Goal: Obtain resource: Download file/media

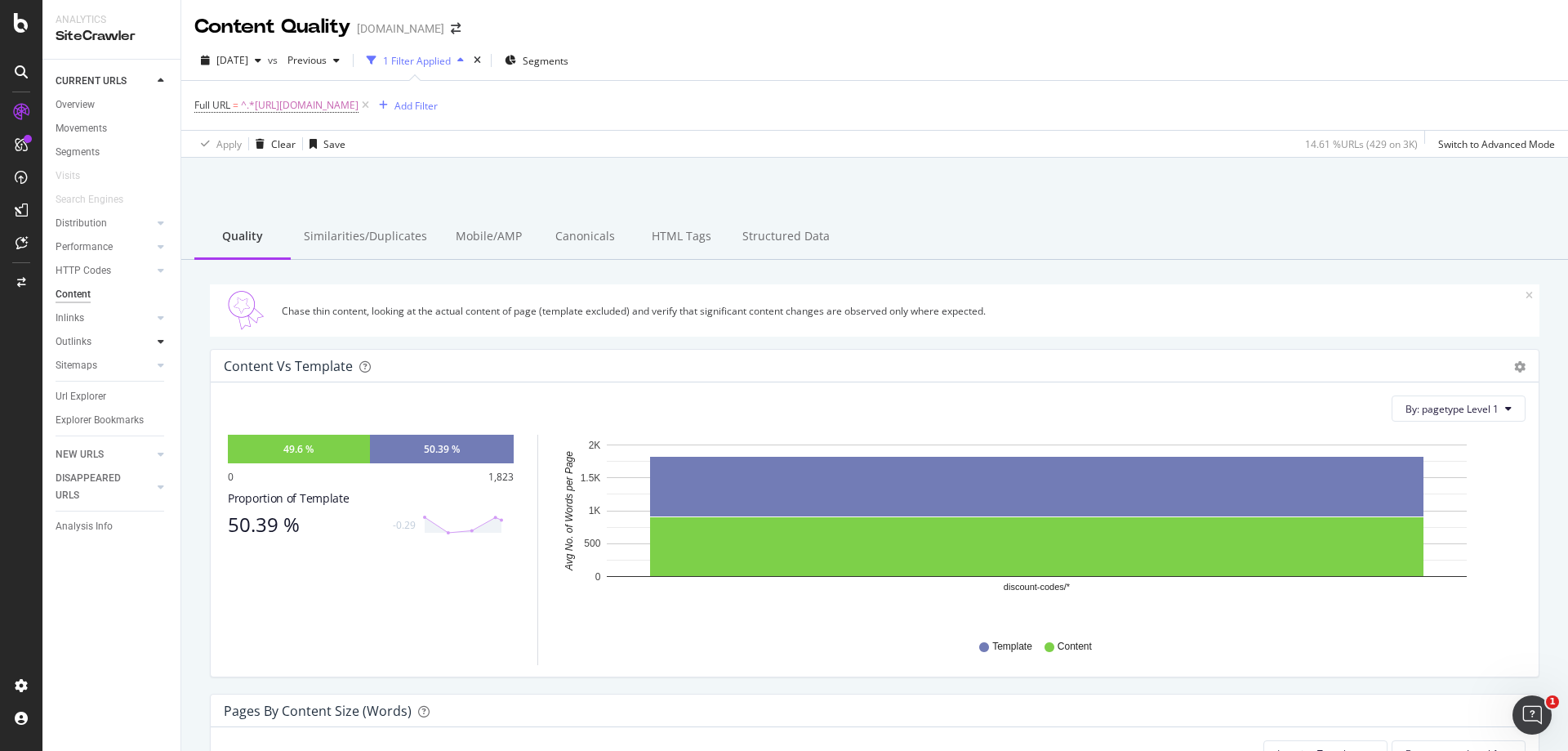
click at [163, 340] on icon at bounding box center [161, 341] width 7 height 10
click at [79, 345] on div "Outlinks" at bounding box center [73, 342] width 36 height 17
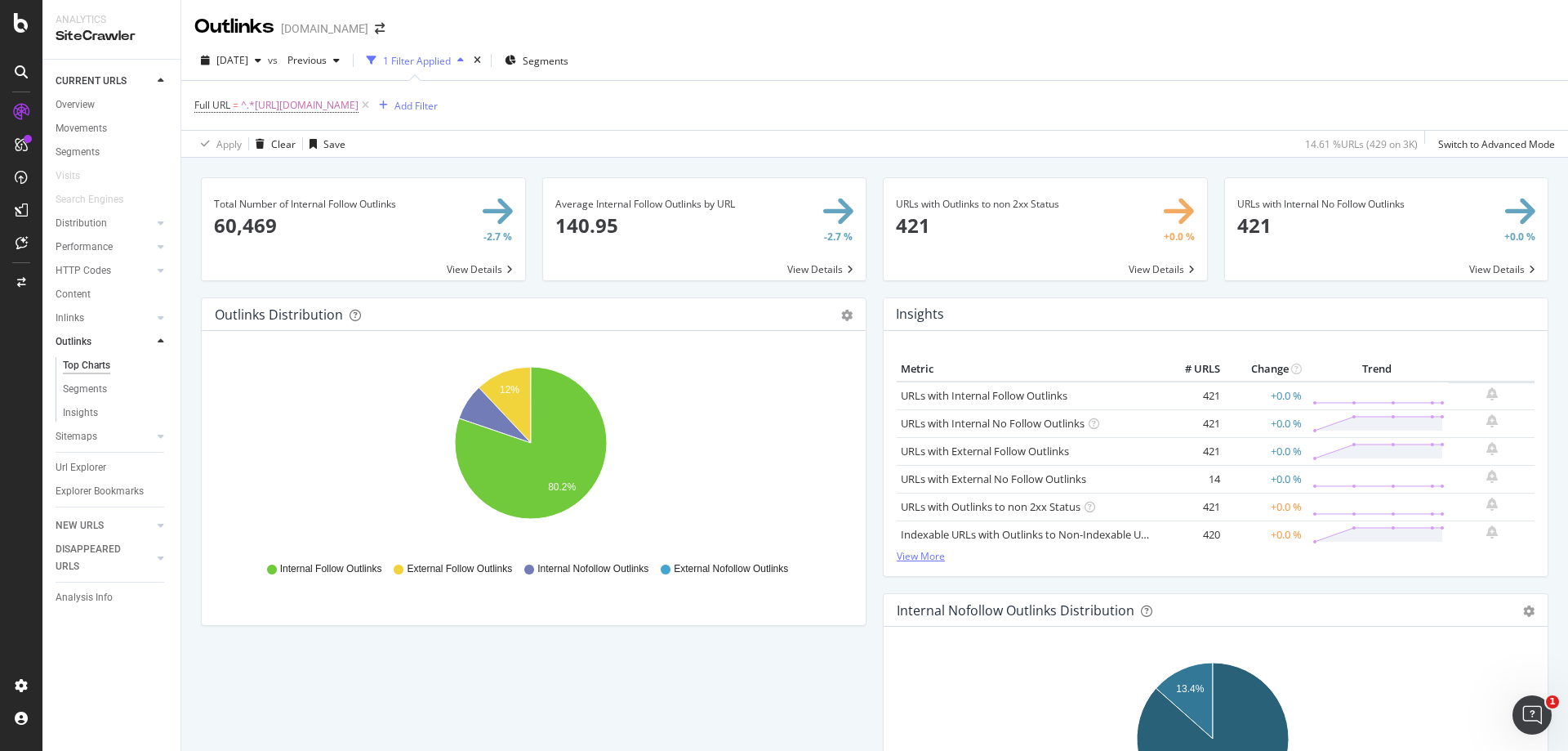
click at [920, 561] on link "View More" at bounding box center [1215, 556] width 638 height 14
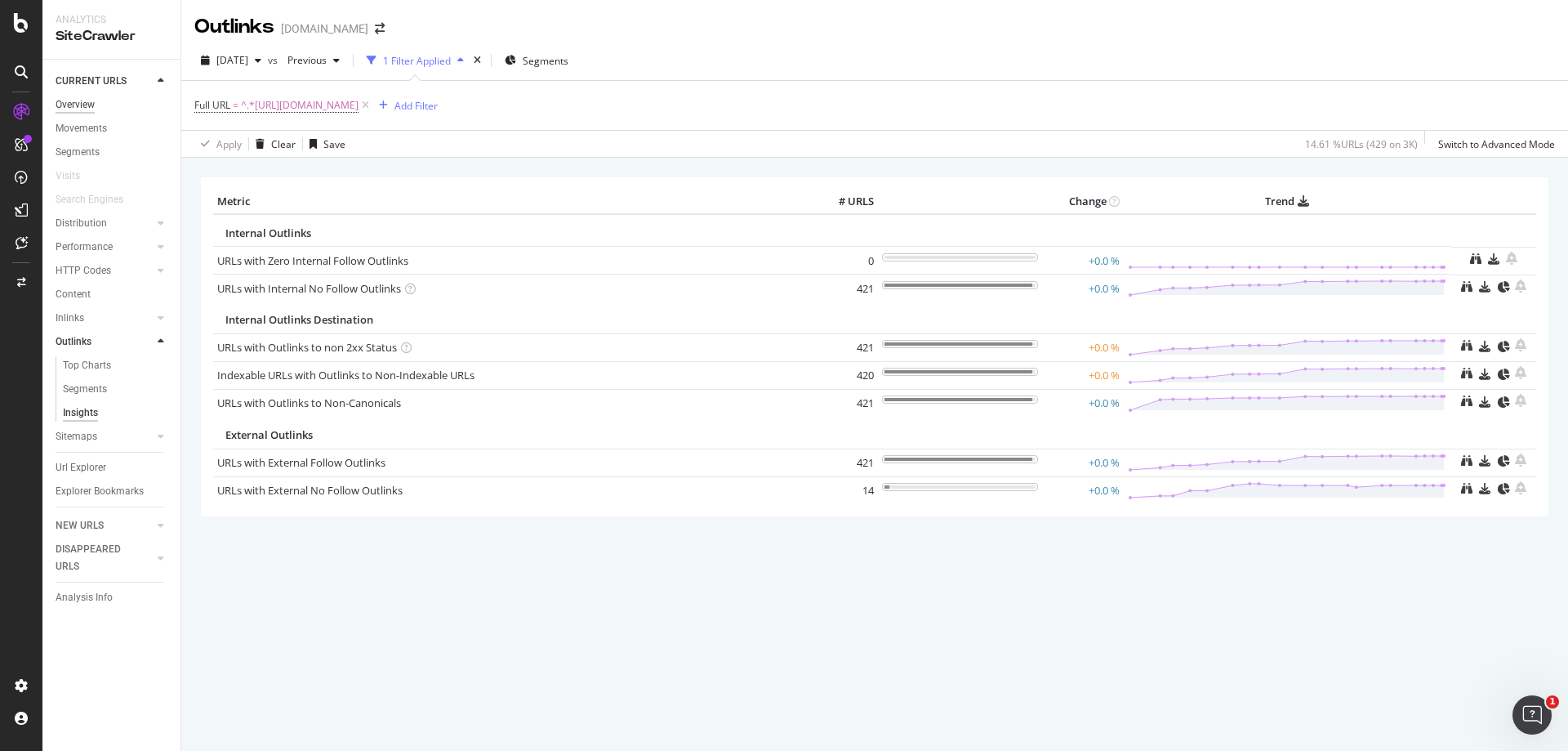
click at [89, 108] on div "Overview" at bounding box center [74, 105] width 39 height 17
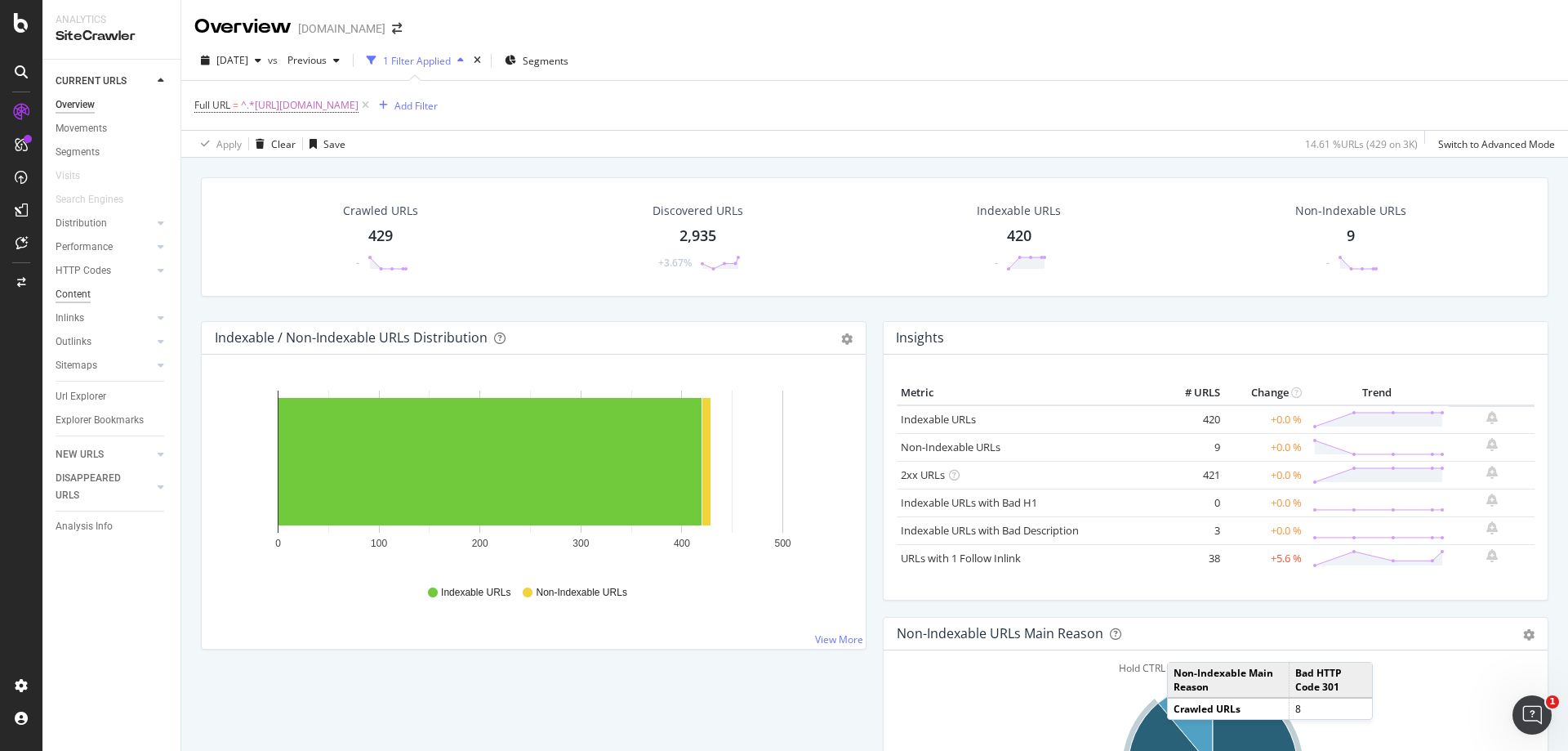
click at [86, 296] on div "Content" at bounding box center [72, 295] width 35 height 17
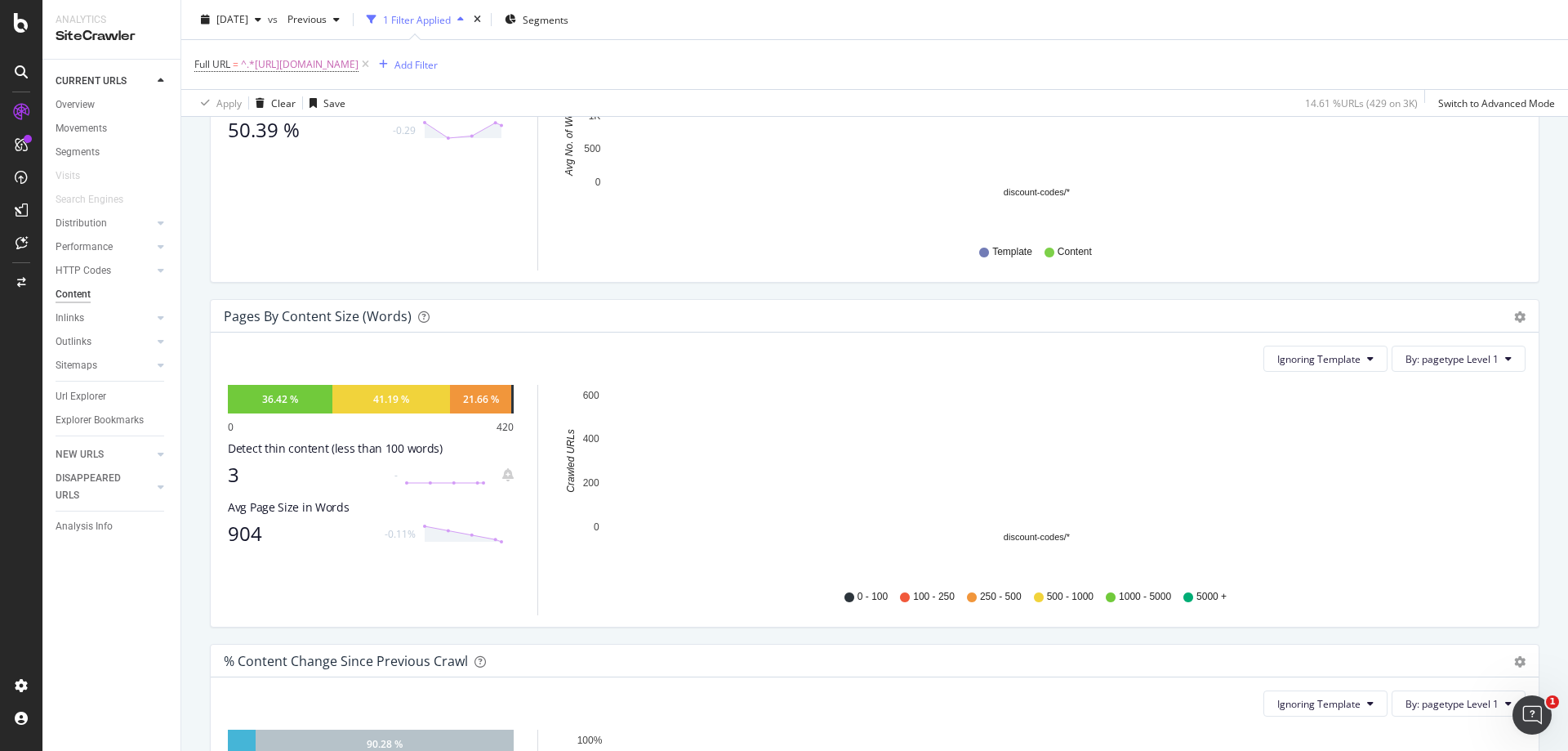
scroll to position [491, 0]
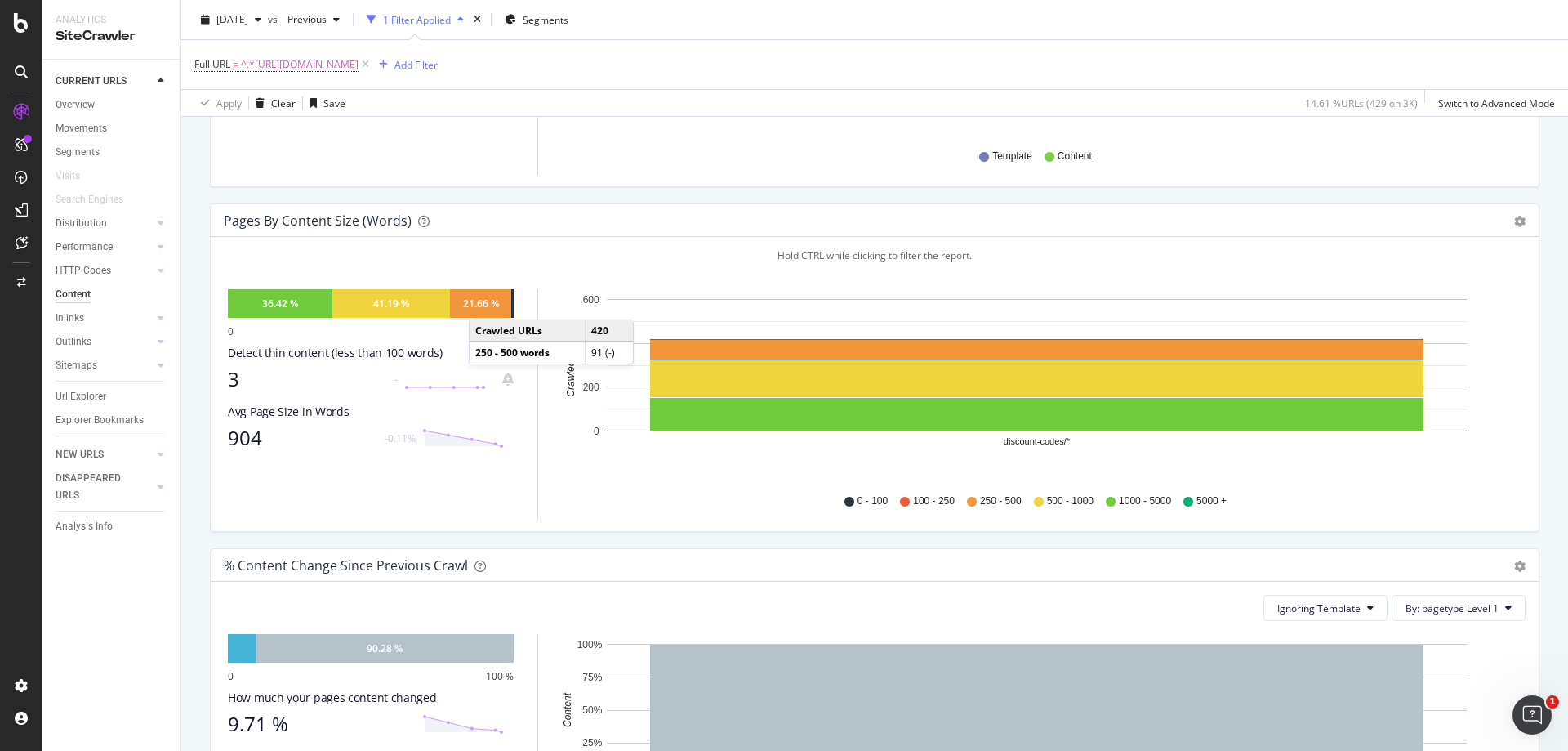
click at [486, 303] on div "21.66 %" at bounding box center [481, 303] width 36 height 14
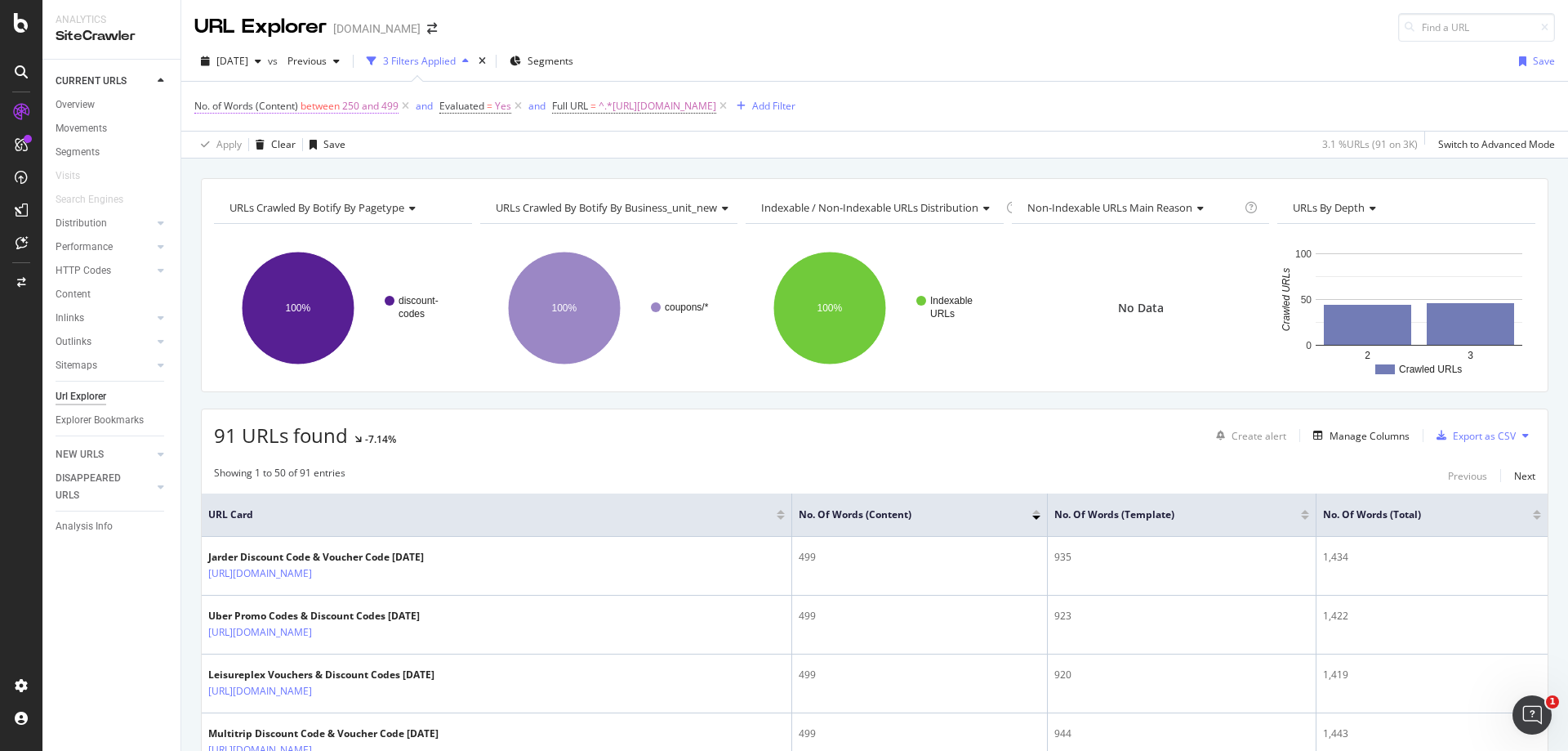
click at [357, 110] on span "250 and 499" at bounding box center [370, 106] width 56 height 23
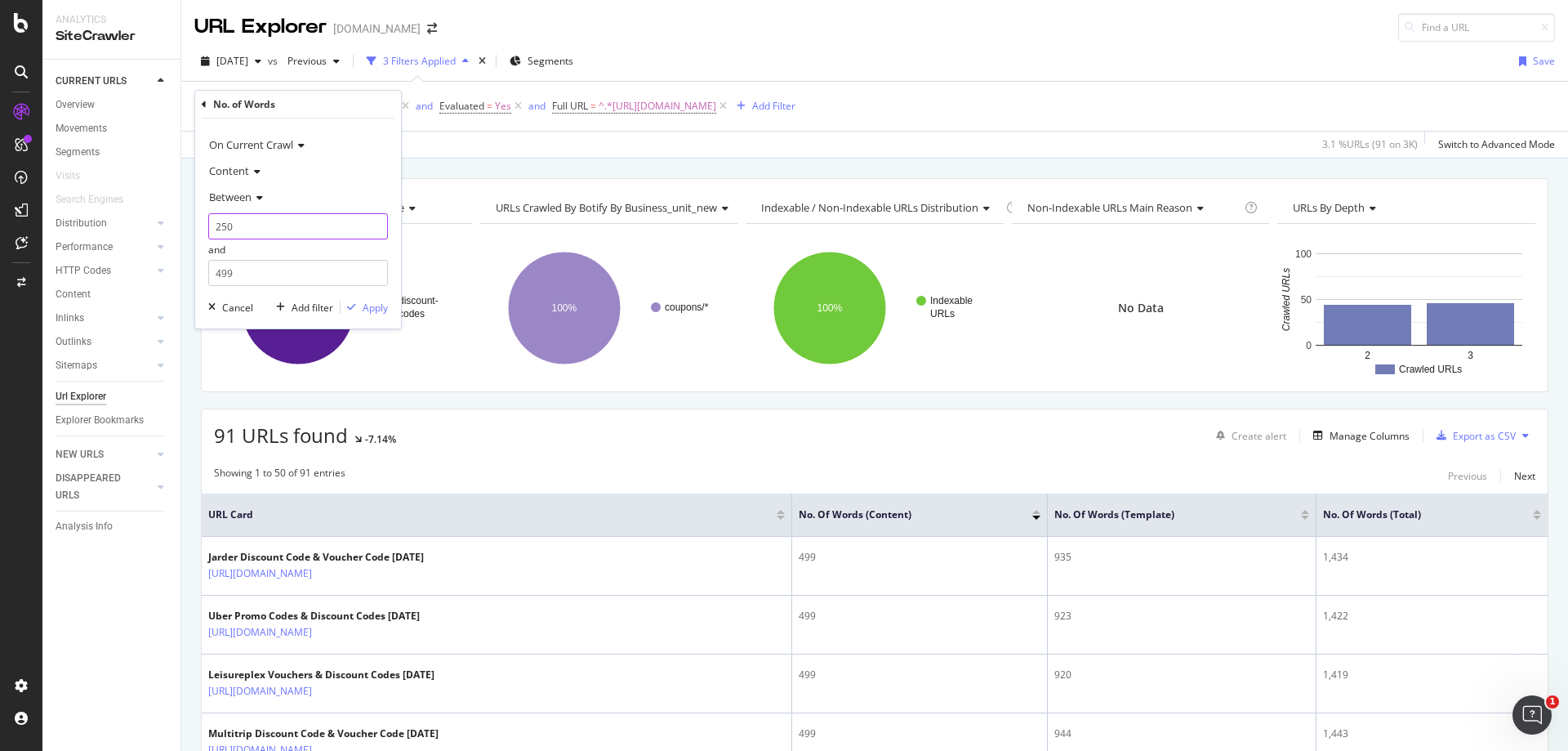
click at [286, 225] on input "250" at bounding box center [297, 226] width 180 height 27
click at [252, 173] on icon at bounding box center [255, 171] width 11 height 10
click at [254, 148] on span "On Current Crawl" at bounding box center [251, 144] width 85 height 14
click at [349, 143] on div "On Current Crawl" at bounding box center [297, 144] width 180 height 27
click at [239, 196] on span "Between" at bounding box center [230, 196] width 43 height 14
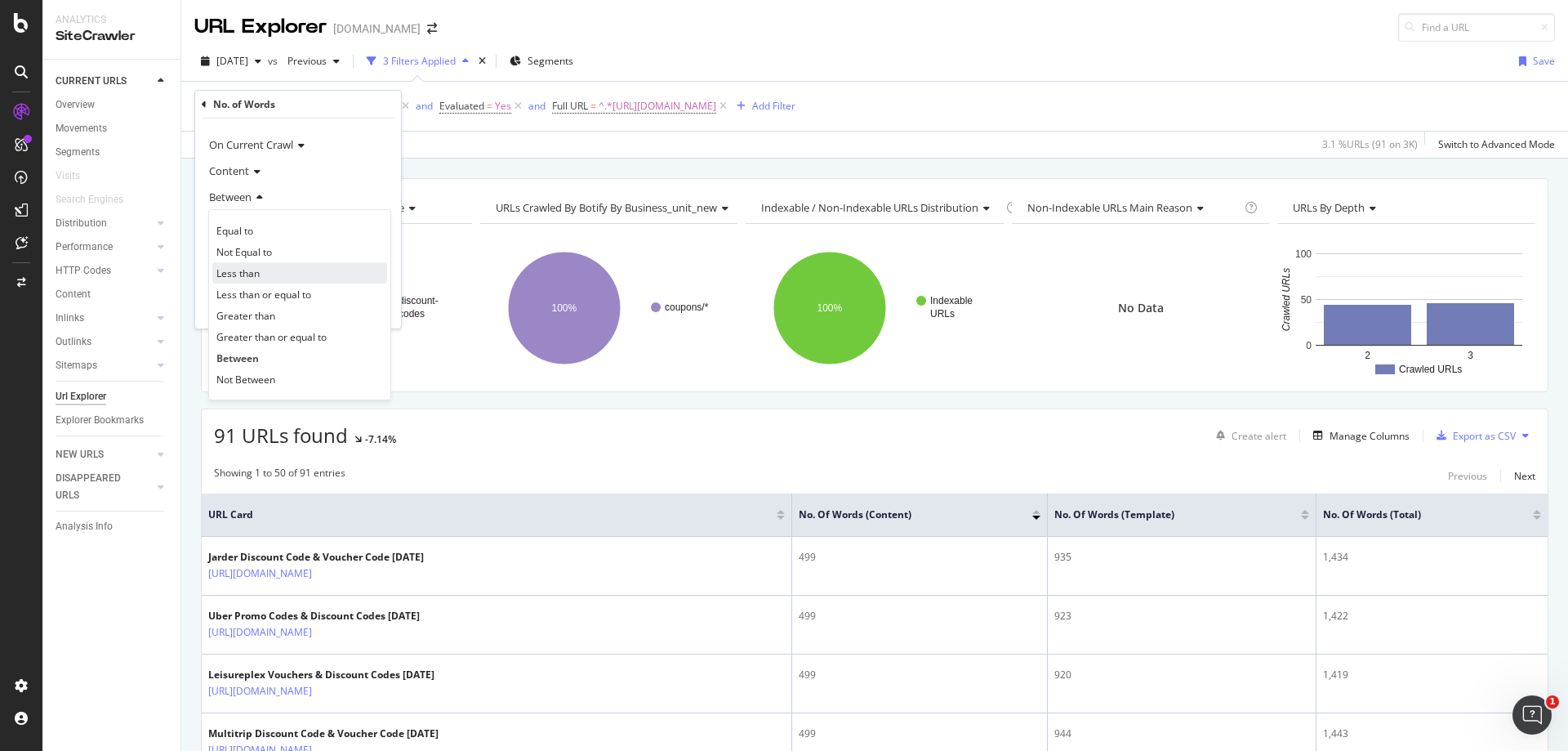
click at [264, 280] on div "Less than" at bounding box center [299, 273] width 175 height 21
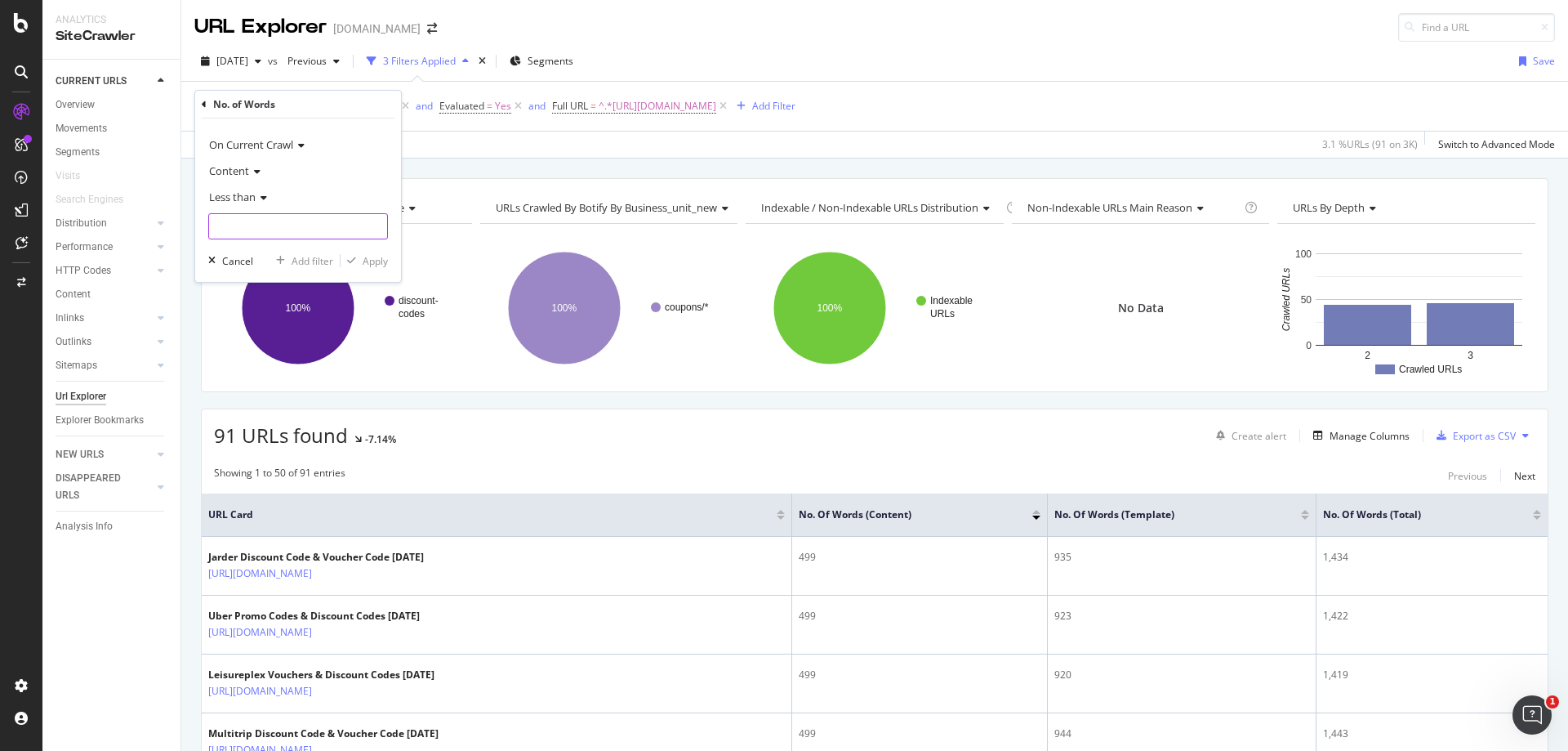
click at [273, 230] on input "number" at bounding box center [297, 226] width 180 height 27
type input "300"
click at [383, 267] on div "Apply" at bounding box center [375, 260] width 26 height 14
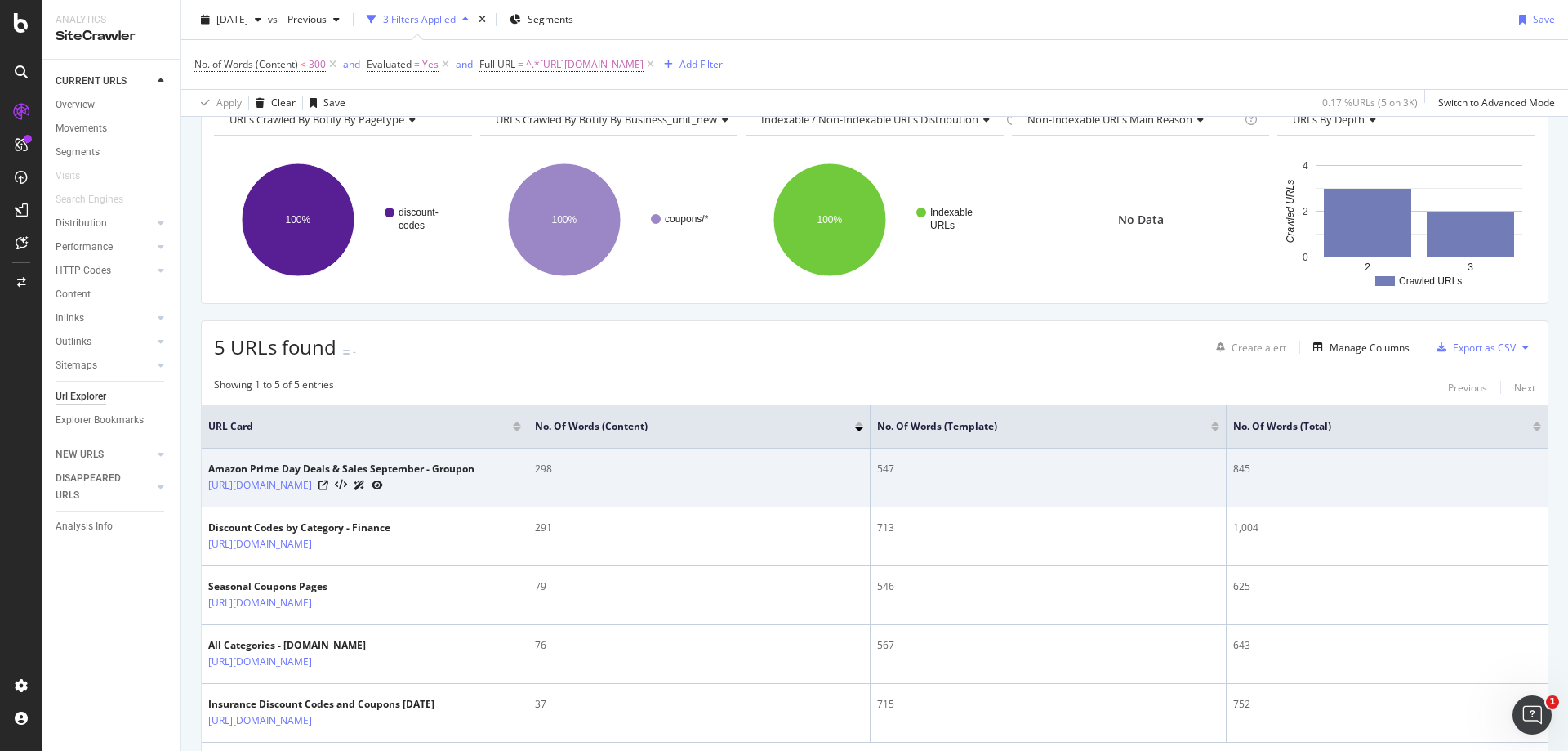
scroll to position [221, 0]
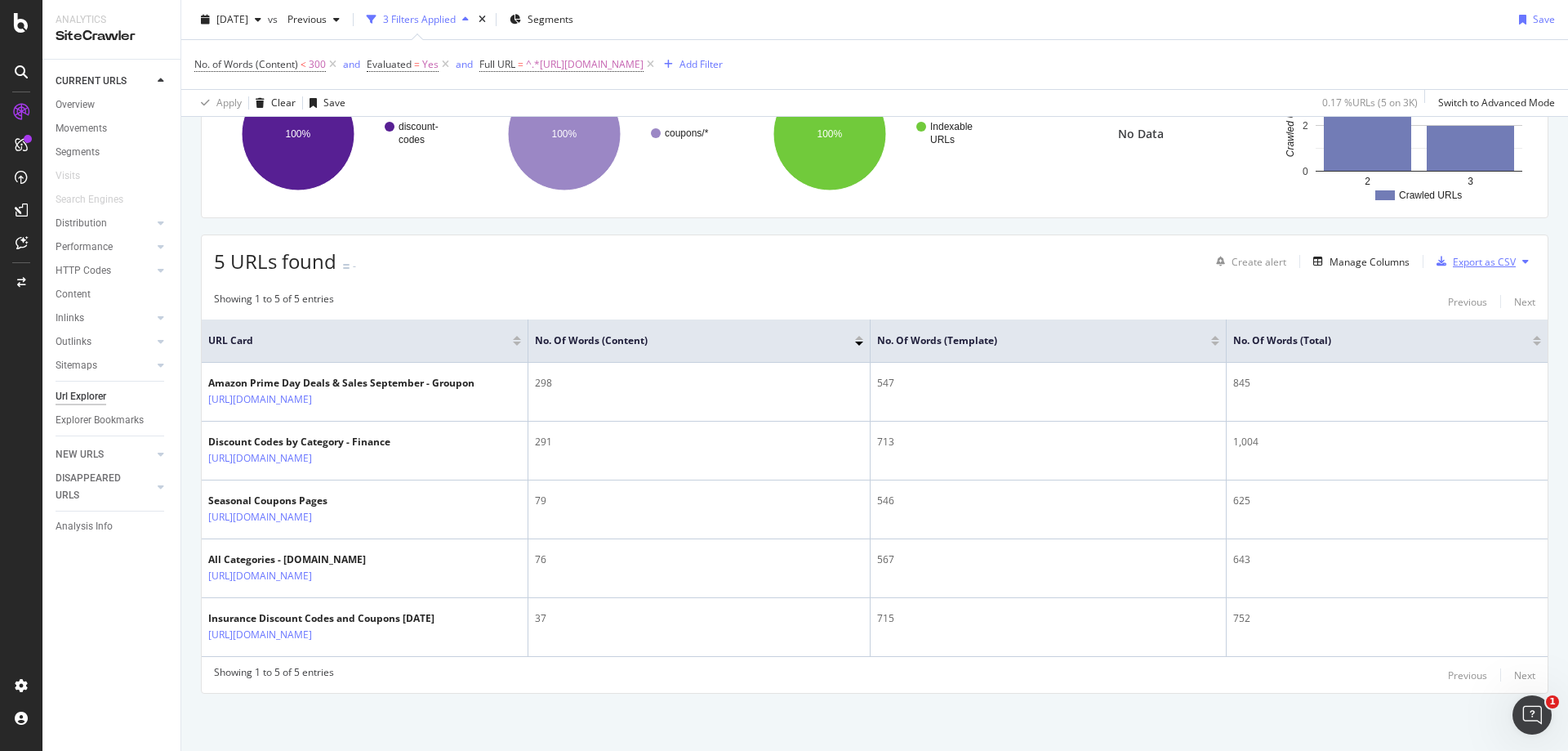
click at [1492, 255] on div "Export as CSV" at bounding box center [1484, 261] width 63 height 14
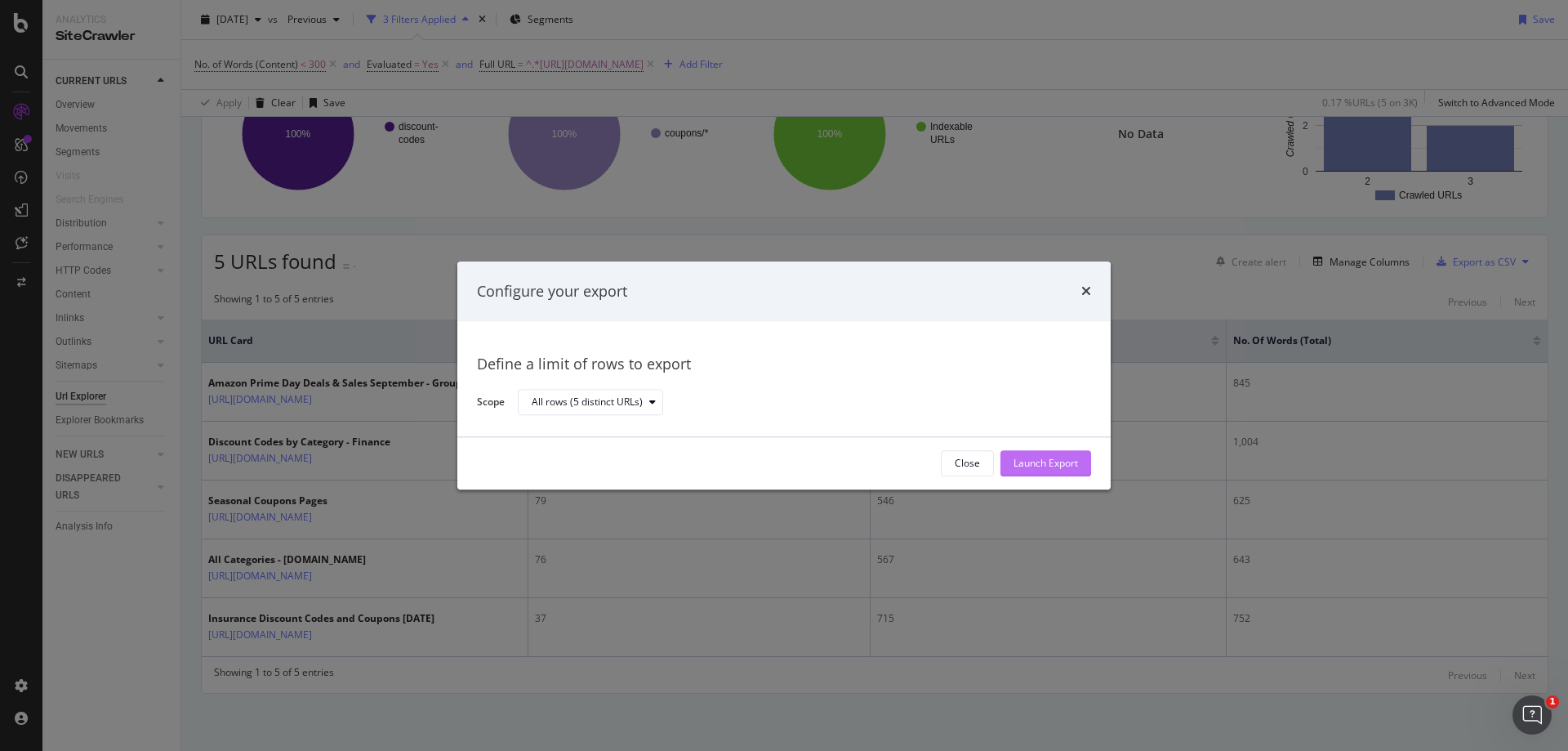
click at [1061, 461] on div "Launch Export" at bounding box center [1046, 463] width 65 height 14
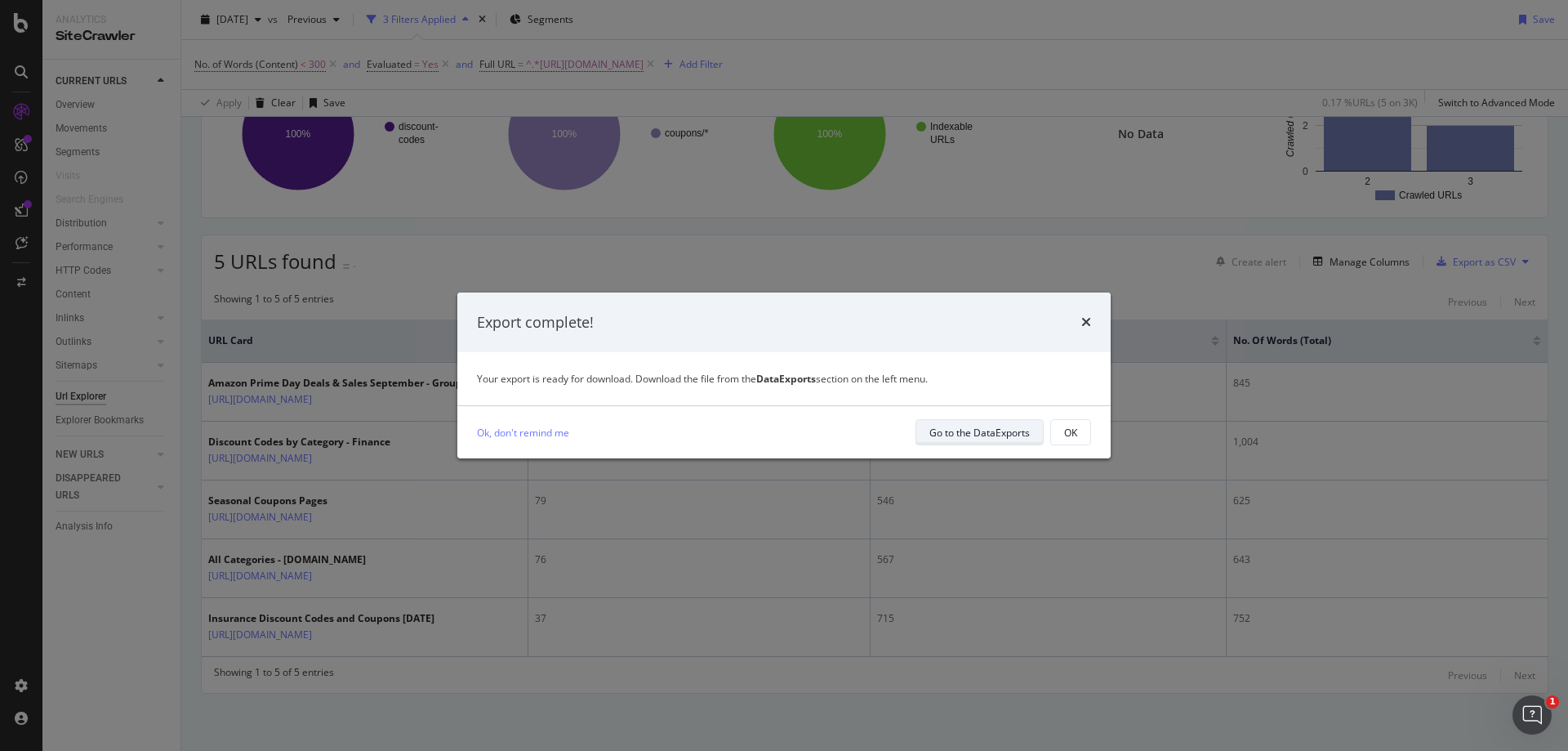
click at [1017, 437] on div "Go to the DataExports" at bounding box center [980, 433] width 101 height 14
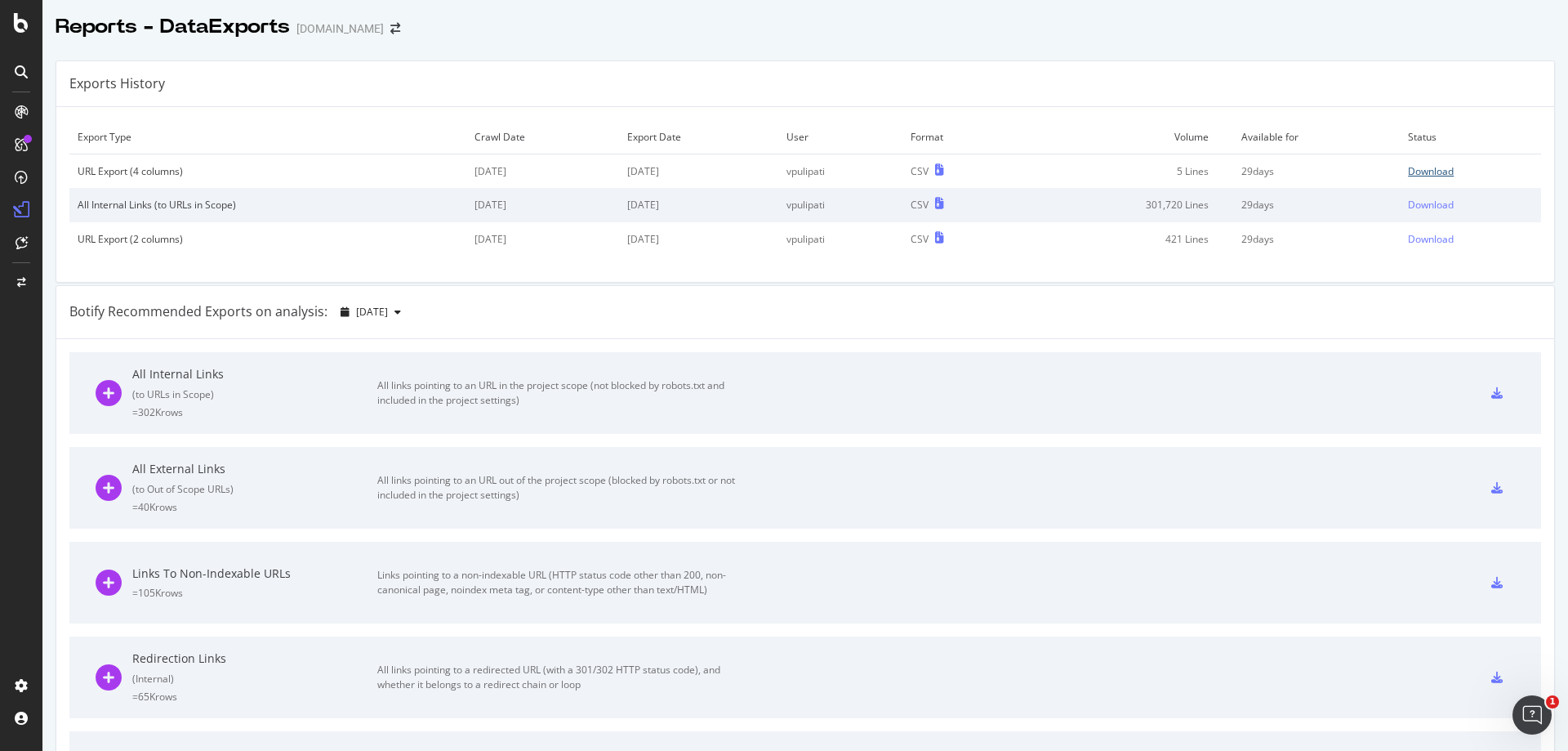
click at [1408, 165] on div "Download" at bounding box center [1431, 171] width 46 height 14
click at [23, 143] on icon at bounding box center [21, 144] width 13 height 13
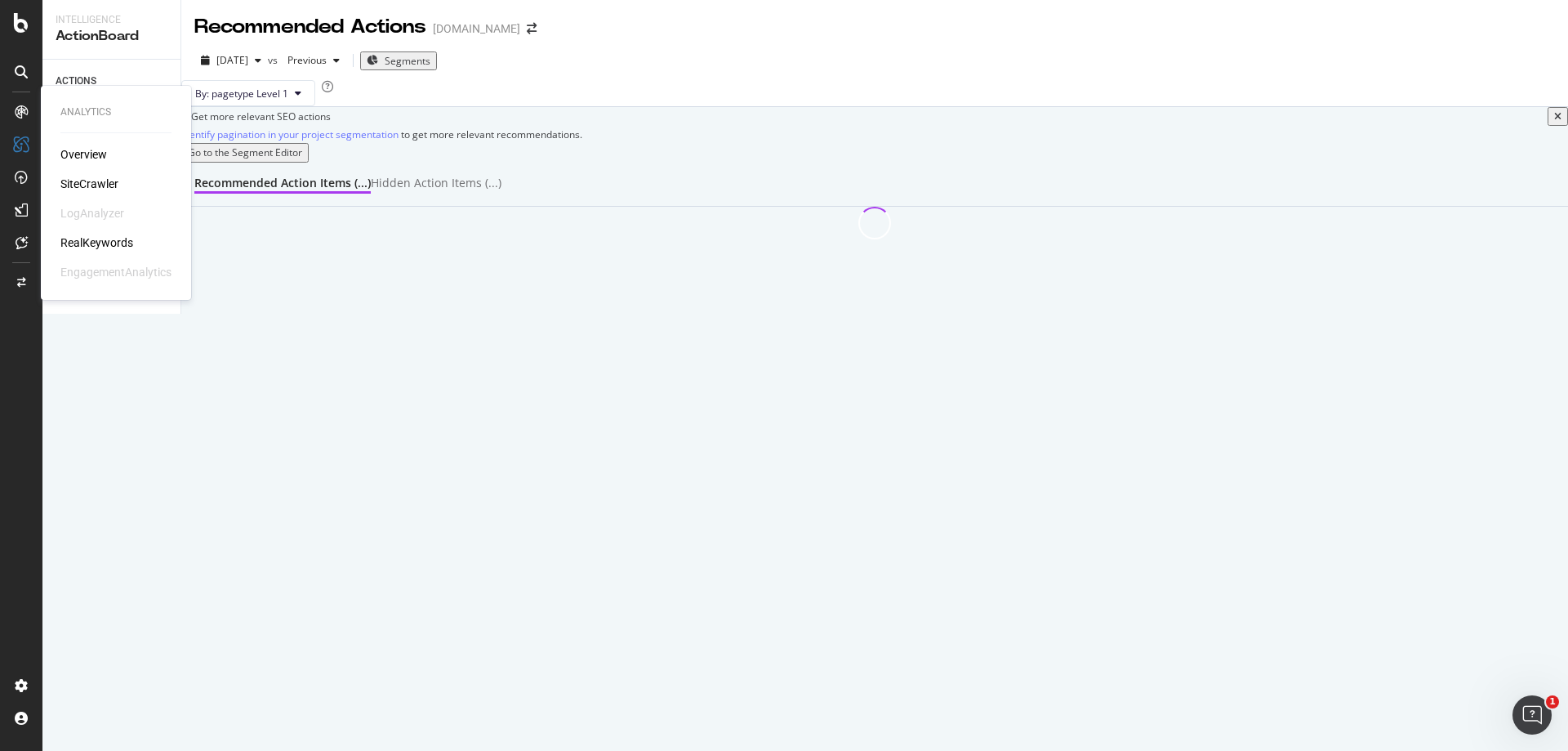
click at [85, 177] on div "SiteCrawler" at bounding box center [89, 183] width 58 height 16
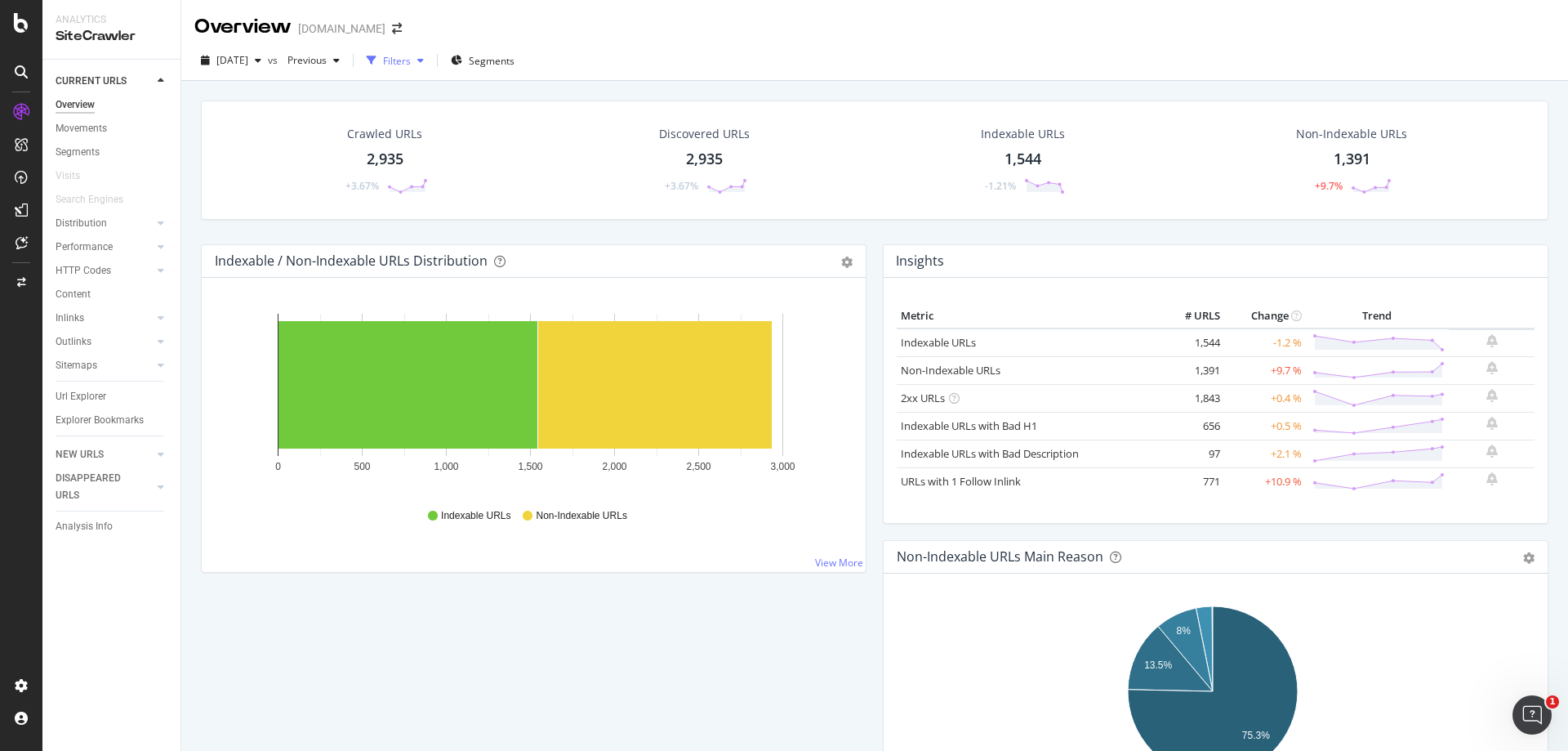
click at [430, 58] on div "button" at bounding box center [420, 60] width 20 height 10
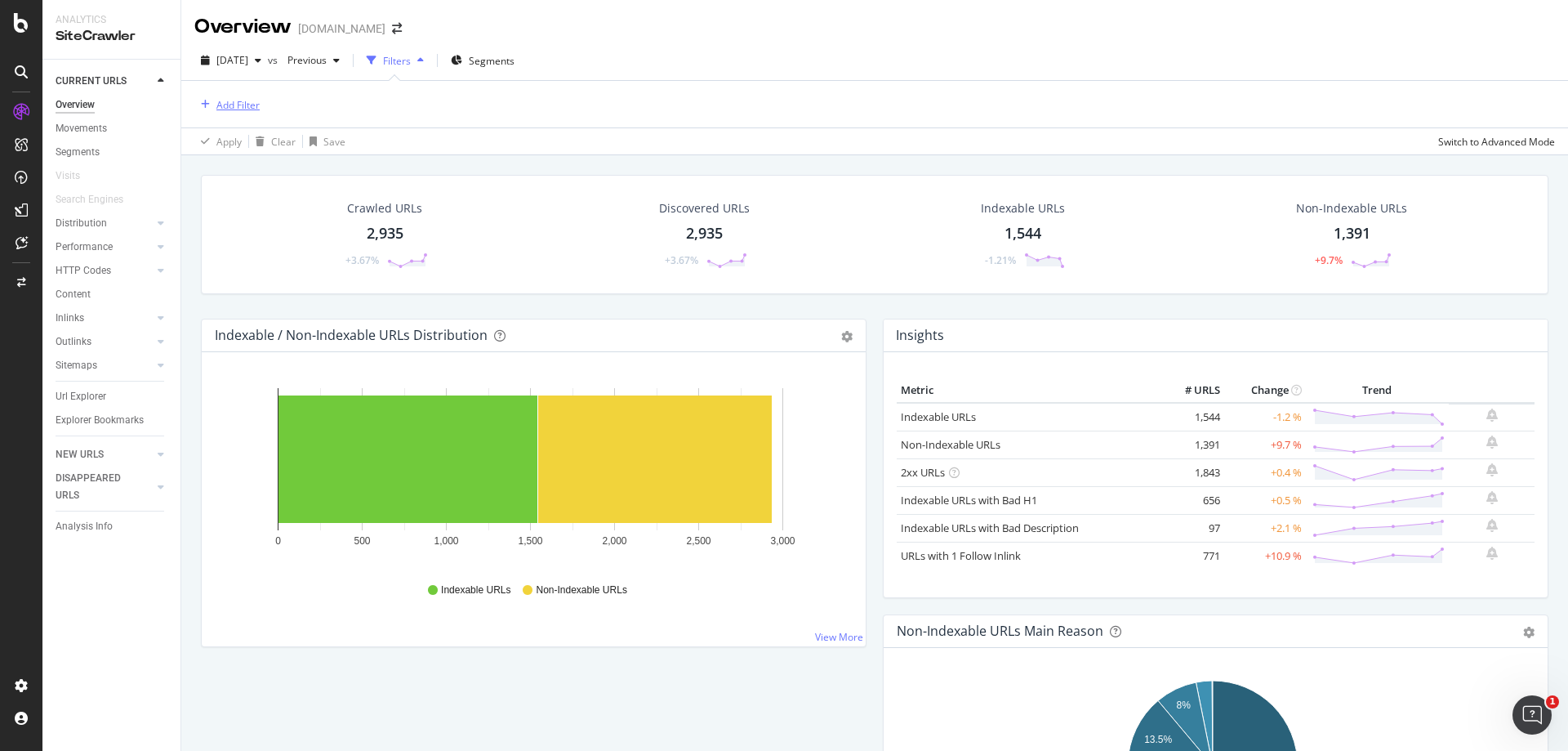
click at [239, 107] on div "Add Filter" at bounding box center [239, 105] width 44 height 14
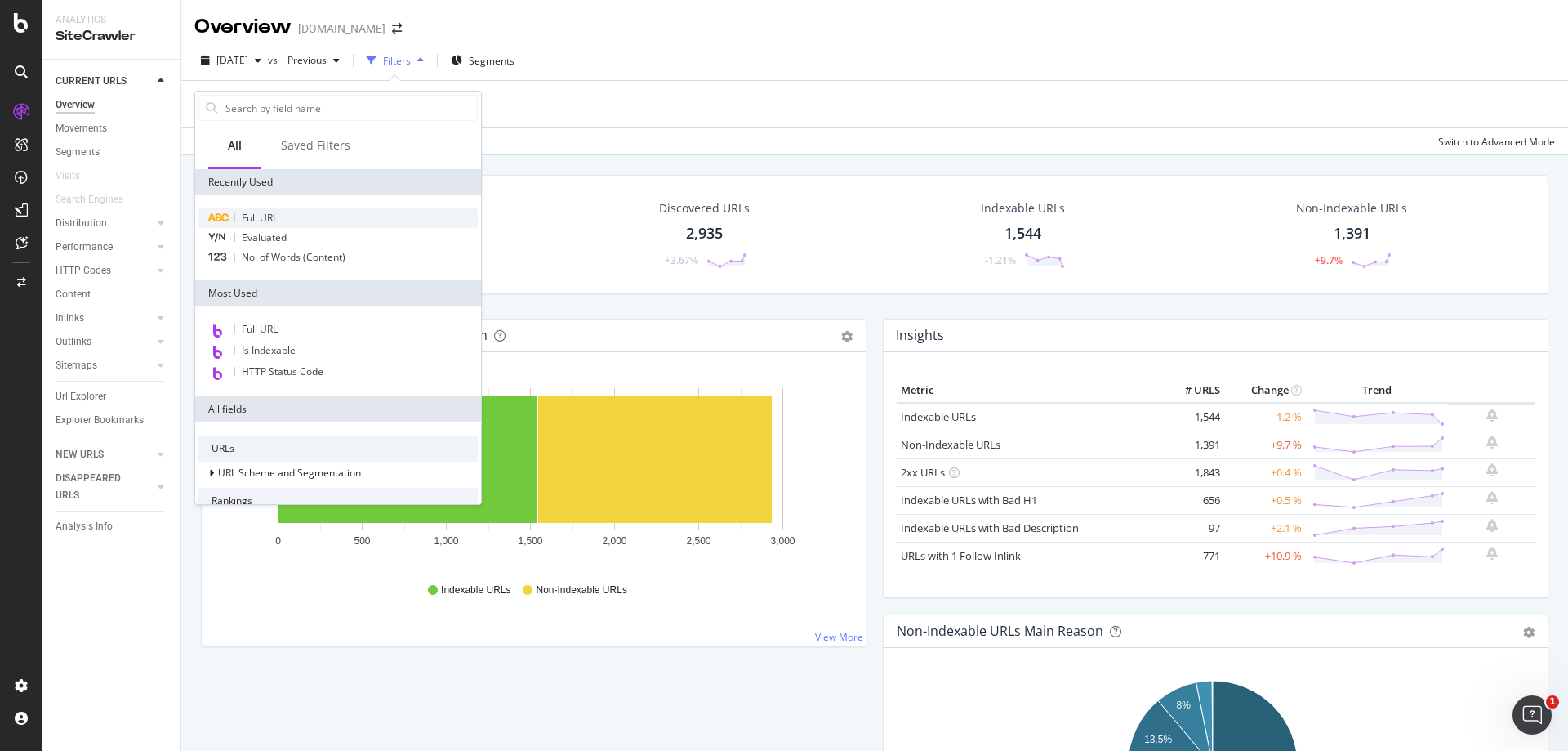
click at [277, 214] on span "Full URL" at bounding box center [259, 218] width 36 height 14
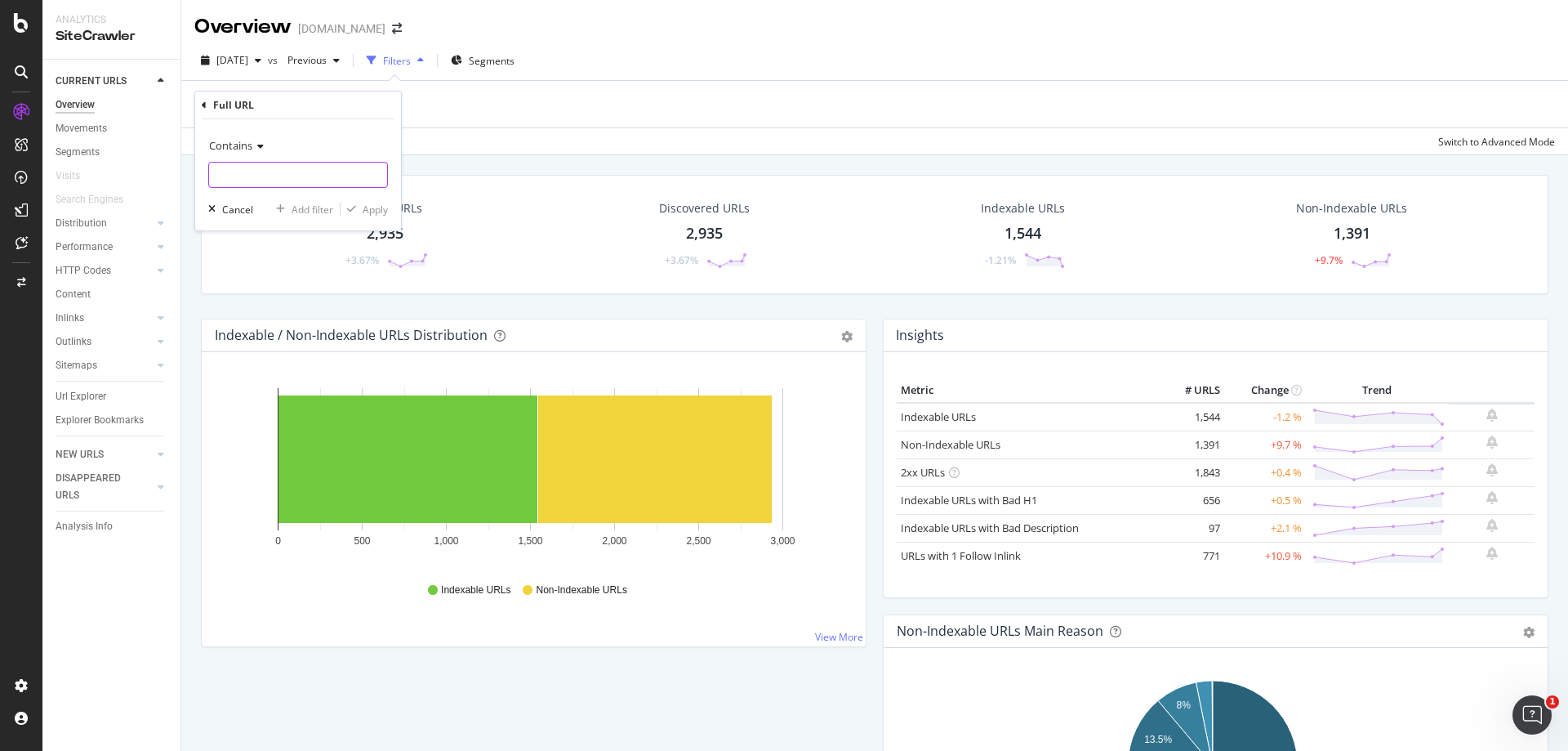
click at [282, 172] on input "text" at bounding box center [297, 175] width 178 height 27
paste input "[URL][DOMAIN_NAME]"
type input "[URL][DOMAIN_NAME]"
click at [371, 213] on div "Apply" at bounding box center [375, 209] width 26 height 14
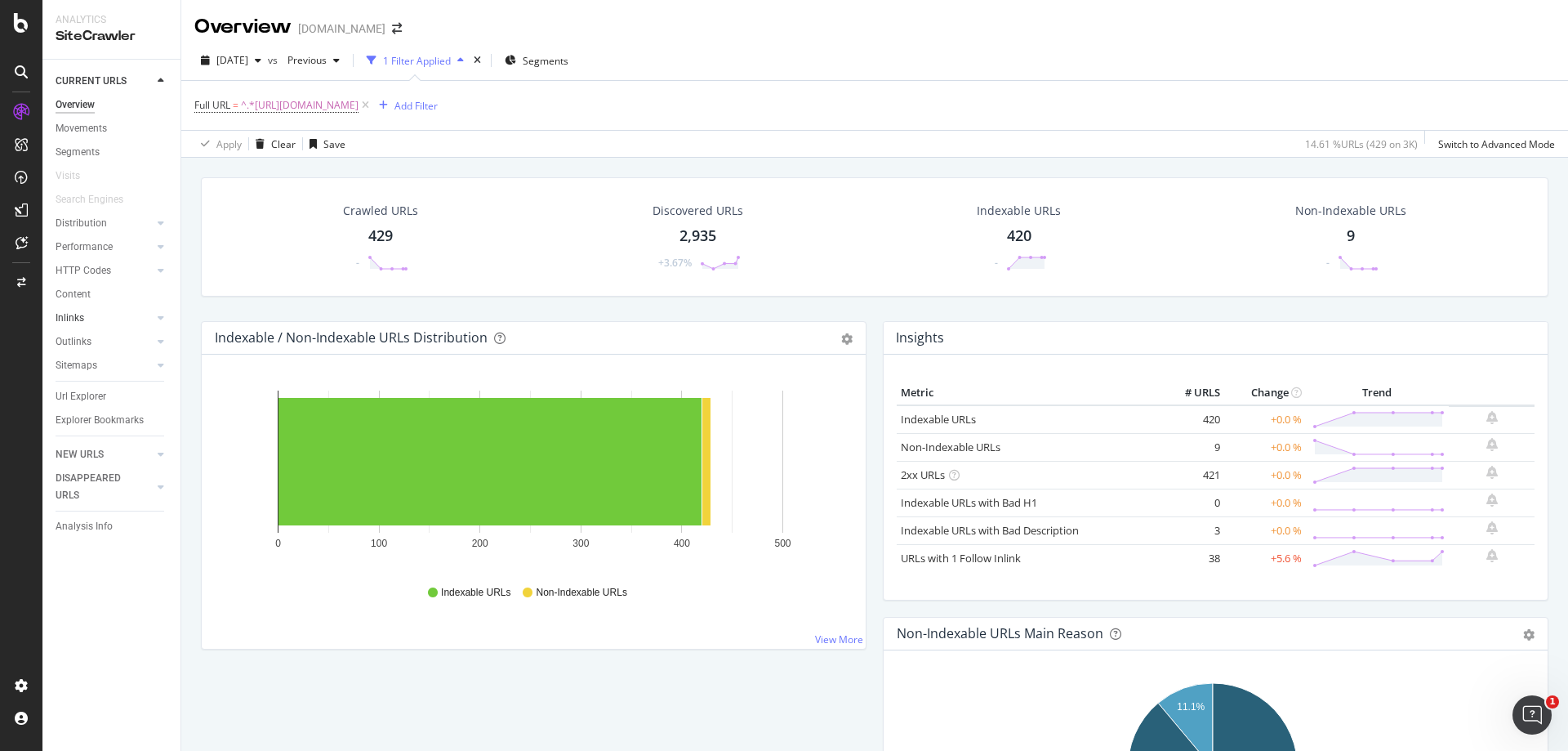
click at [117, 315] on link "Inlinks" at bounding box center [104, 318] width 97 height 17
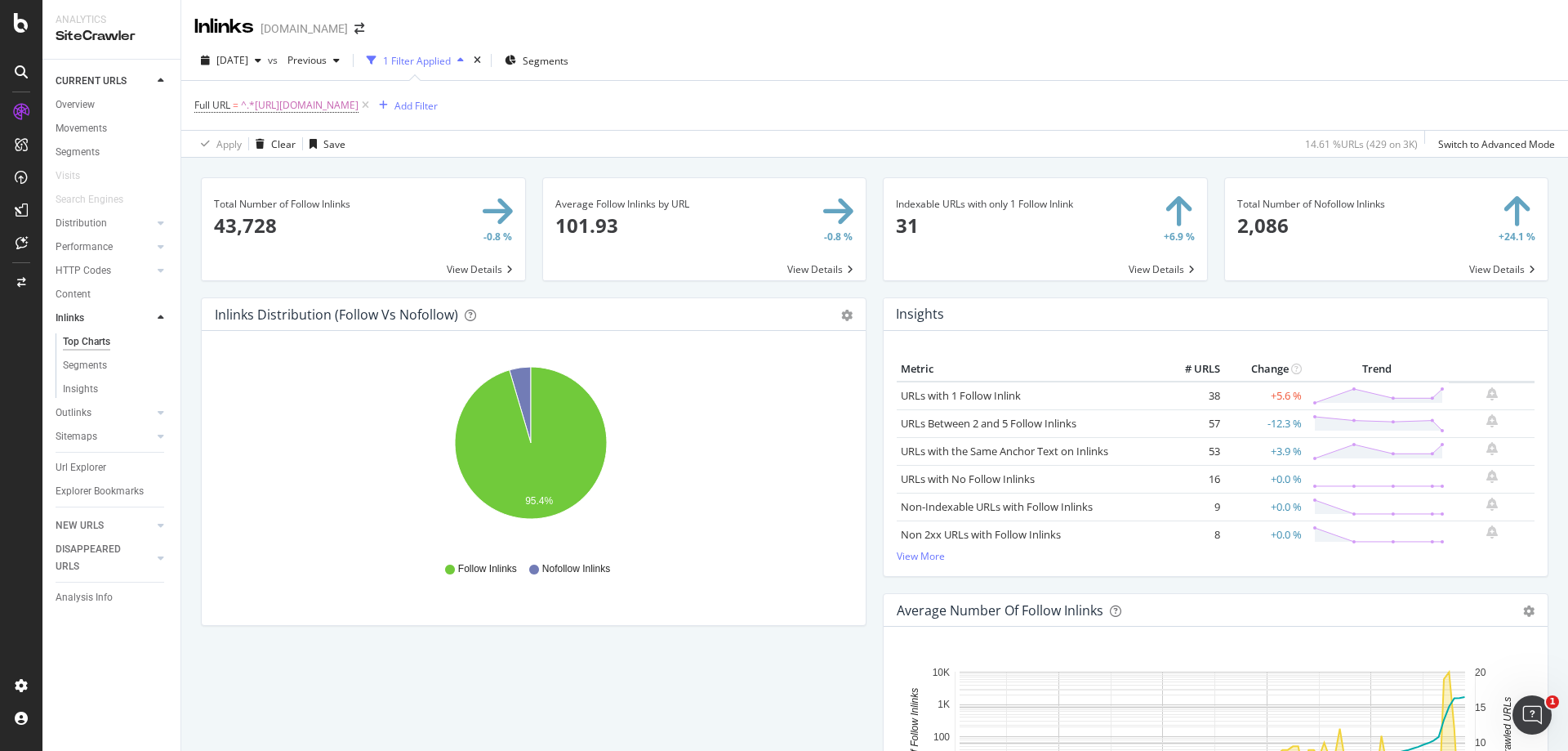
click at [980, 223] on span at bounding box center [1045, 228] width 323 height 102
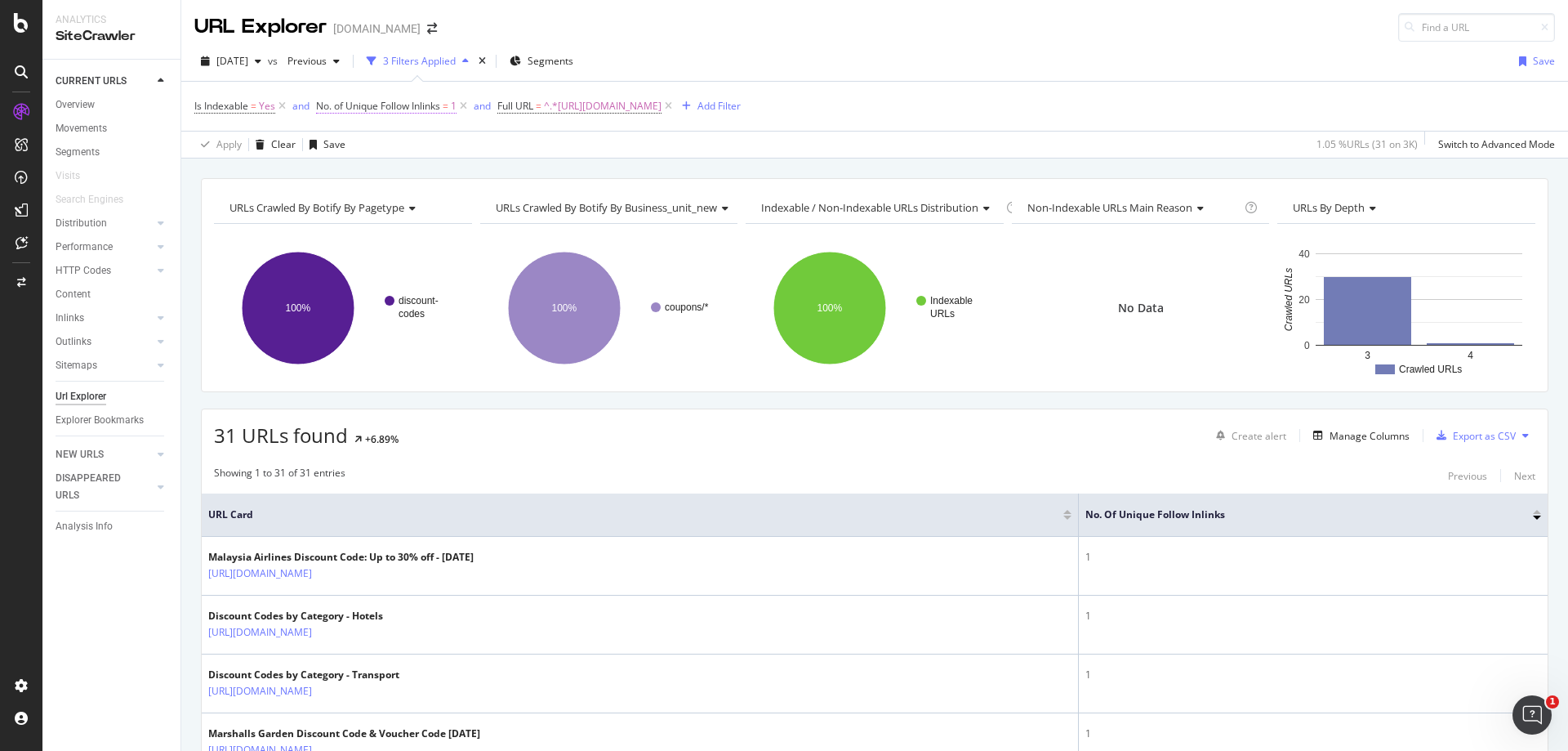
click at [415, 107] on span "No. of Unique Follow Inlinks" at bounding box center [378, 106] width 124 height 14
click at [378, 195] on icon at bounding box center [377, 198] width 11 height 10
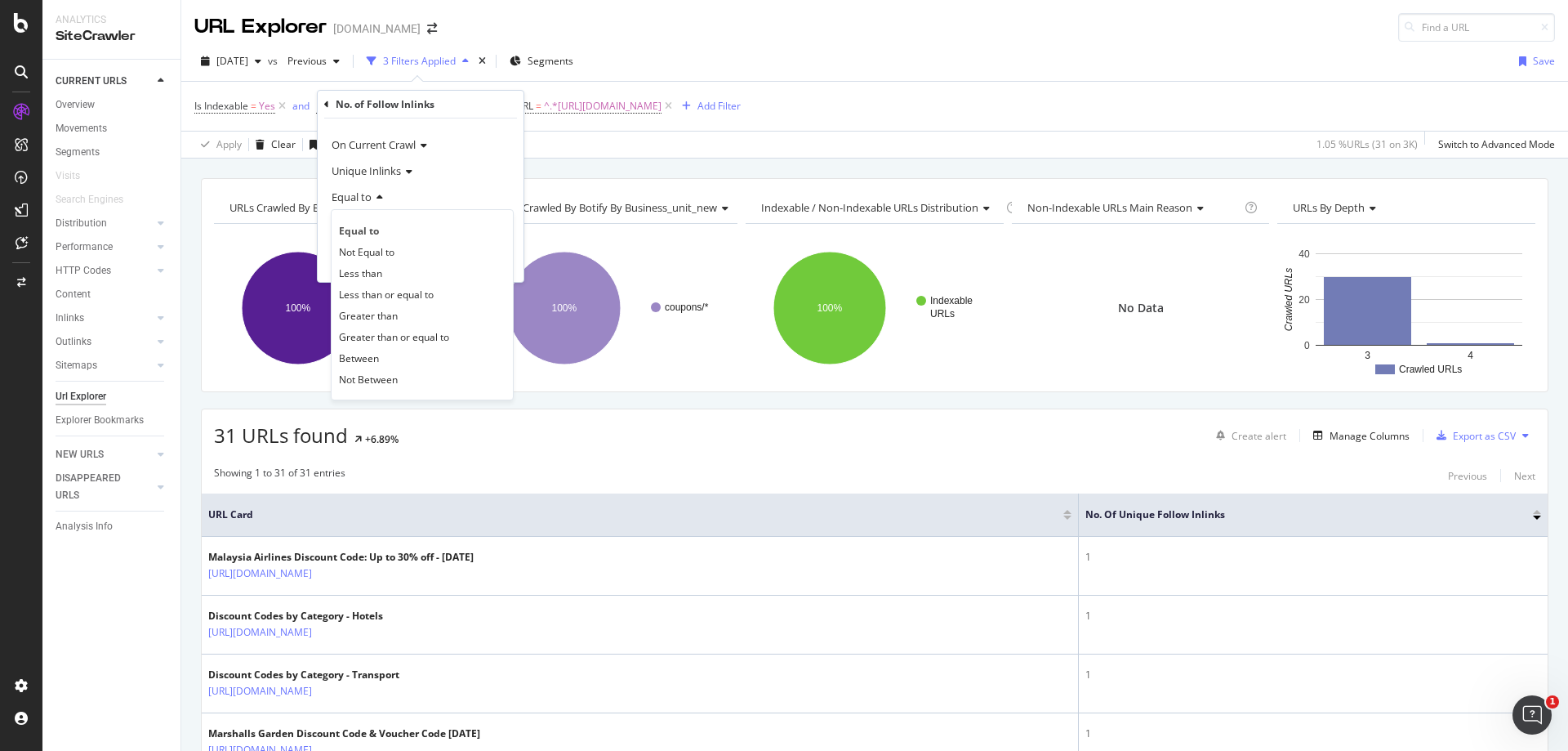
drag, startPoint x: 387, startPoint y: 272, endPoint x: 382, endPoint y: 243, distance: 29.4
click at [387, 271] on div "Less than" at bounding box center [422, 273] width 175 height 21
click at [381, 226] on input "1" at bounding box center [420, 226] width 180 height 27
type input "5"
click at [486, 264] on div "Apply" at bounding box center [498, 260] width 26 height 14
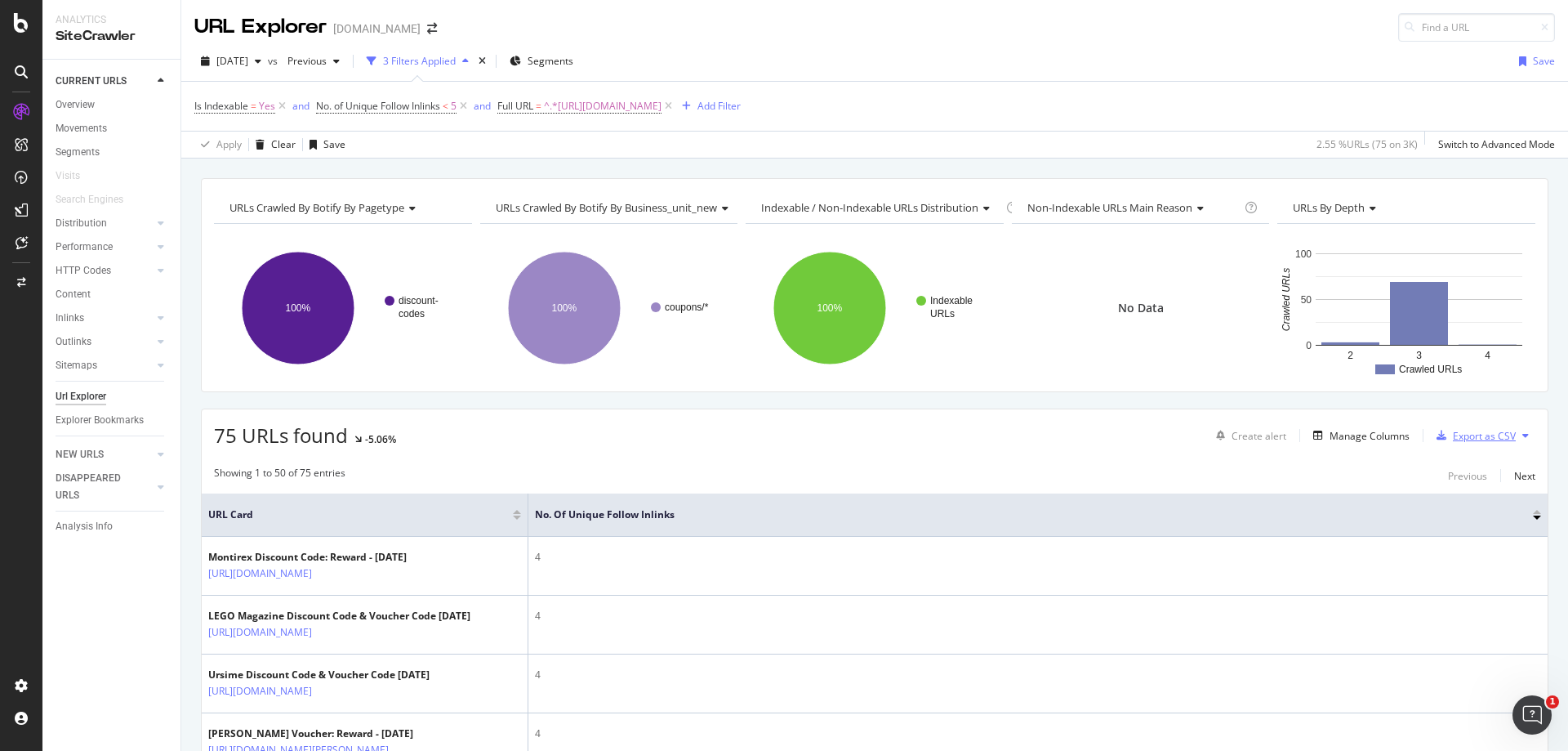
click at [1479, 441] on div "Export as CSV" at bounding box center [1484, 435] width 63 height 14
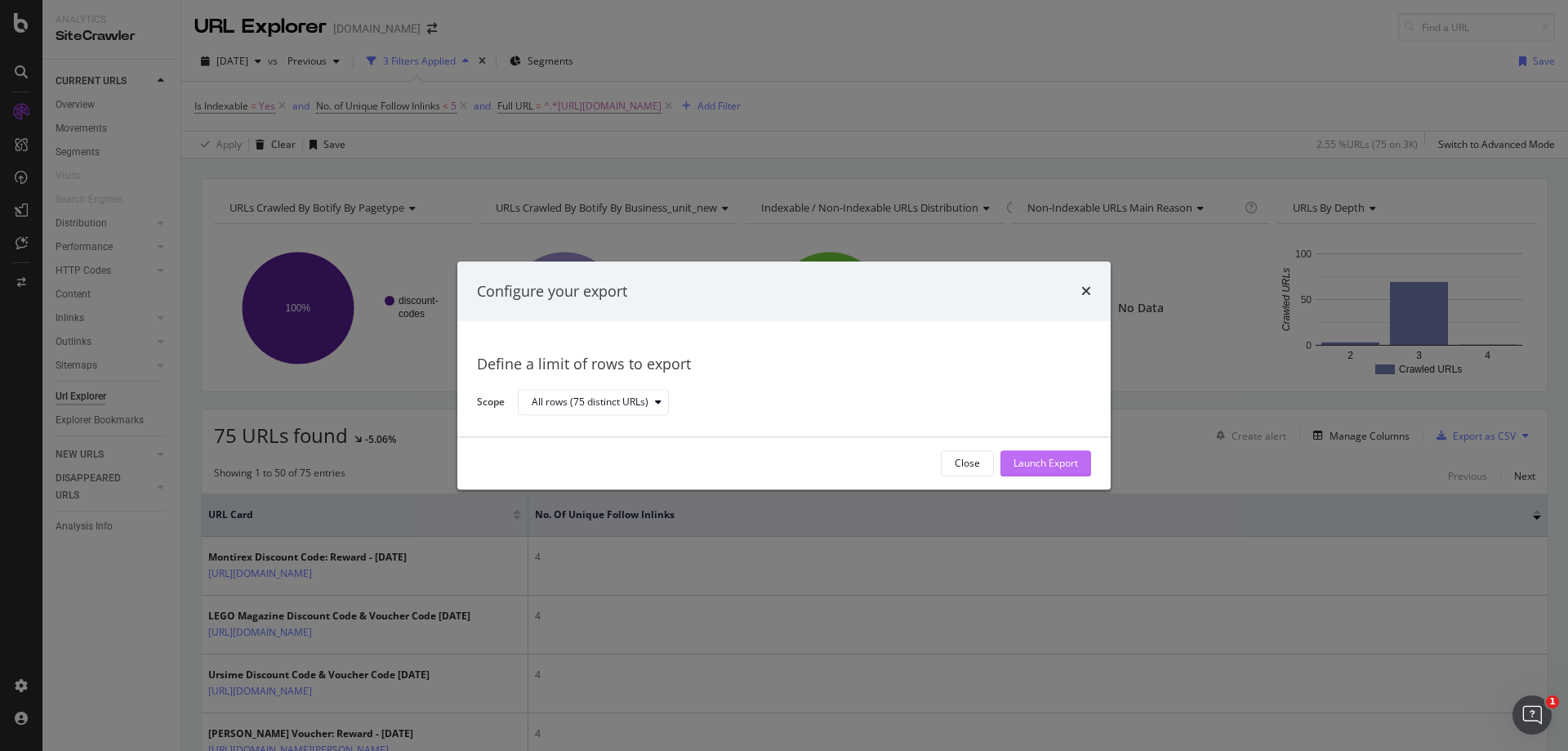
click at [1043, 464] on div "Launch Export" at bounding box center [1046, 463] width 65 height 14
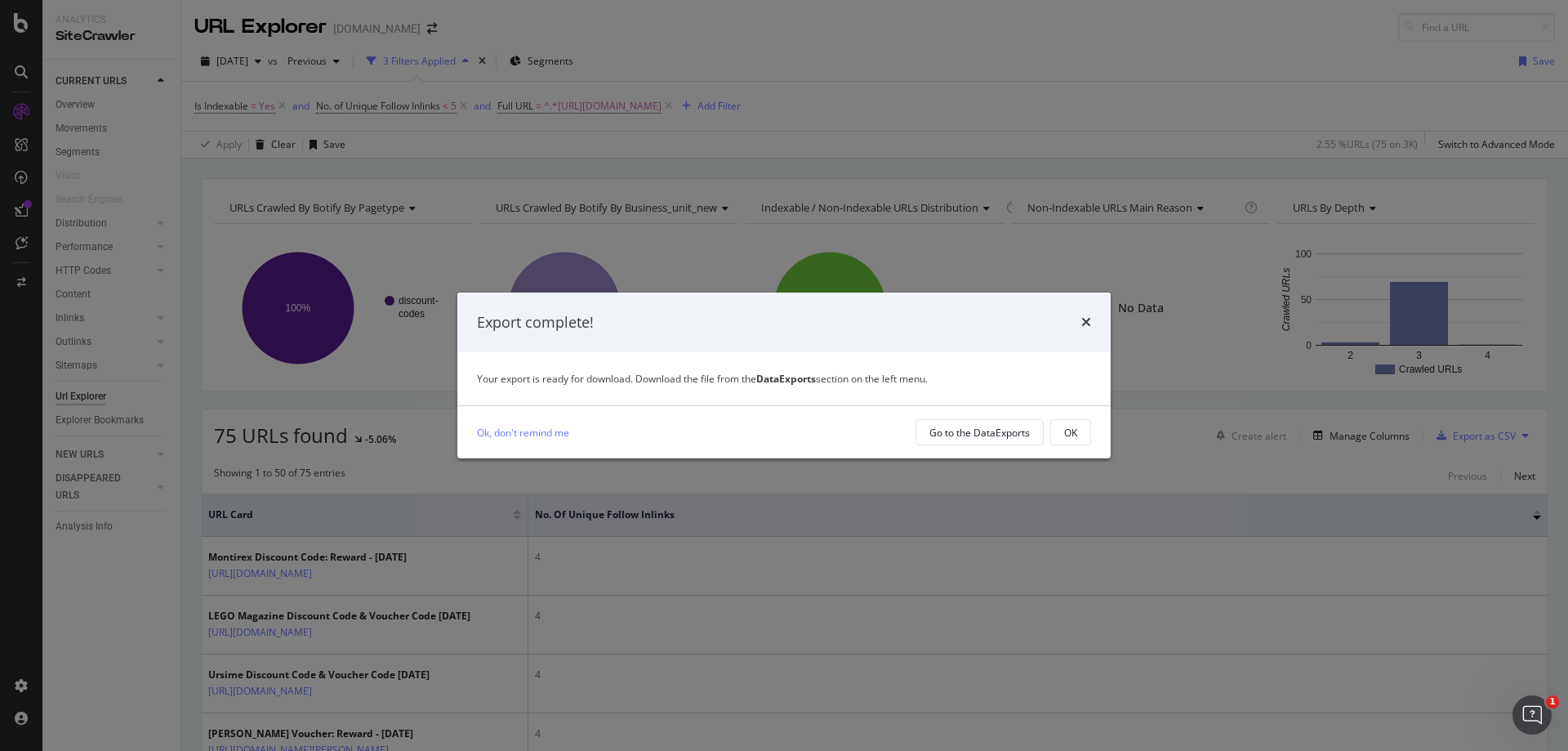
drag, startPoint x: 956, startPoint y: 433, endPoint x: 875, endPoint y: 435, distance: 81.0
click at [875, 435] on div "Ok, don't remind me" at bounding box center [690, 433] width 426 height 17
click at [933, 438] on div "Go to the DataExports" at bounding box center [980, 433] width 101 height 14
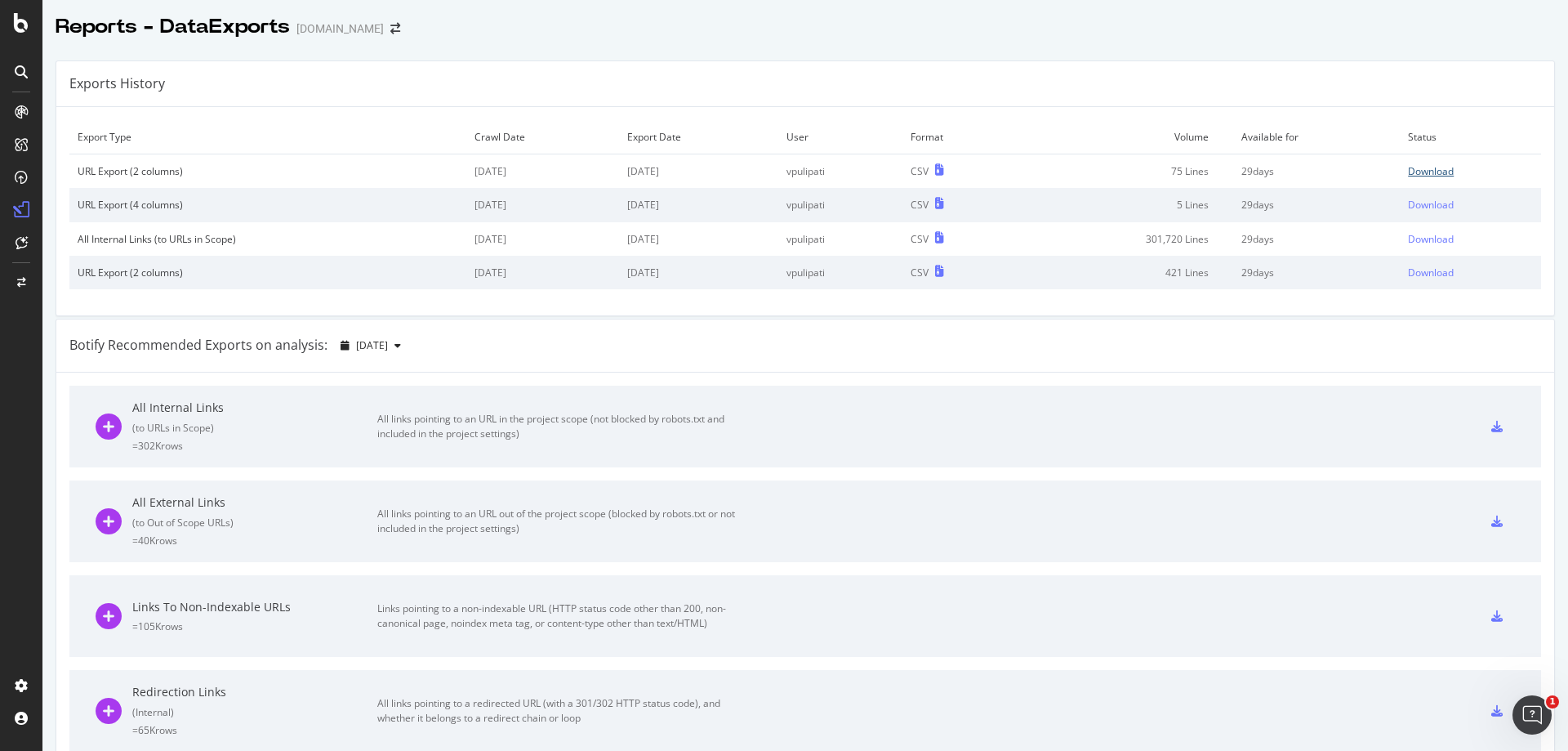
click at [1408, 165] on div "Download" at bounding box center [1431, 171] width 46 height 14
